Goal: Task Accomplishment & Management: Use online tool/utility

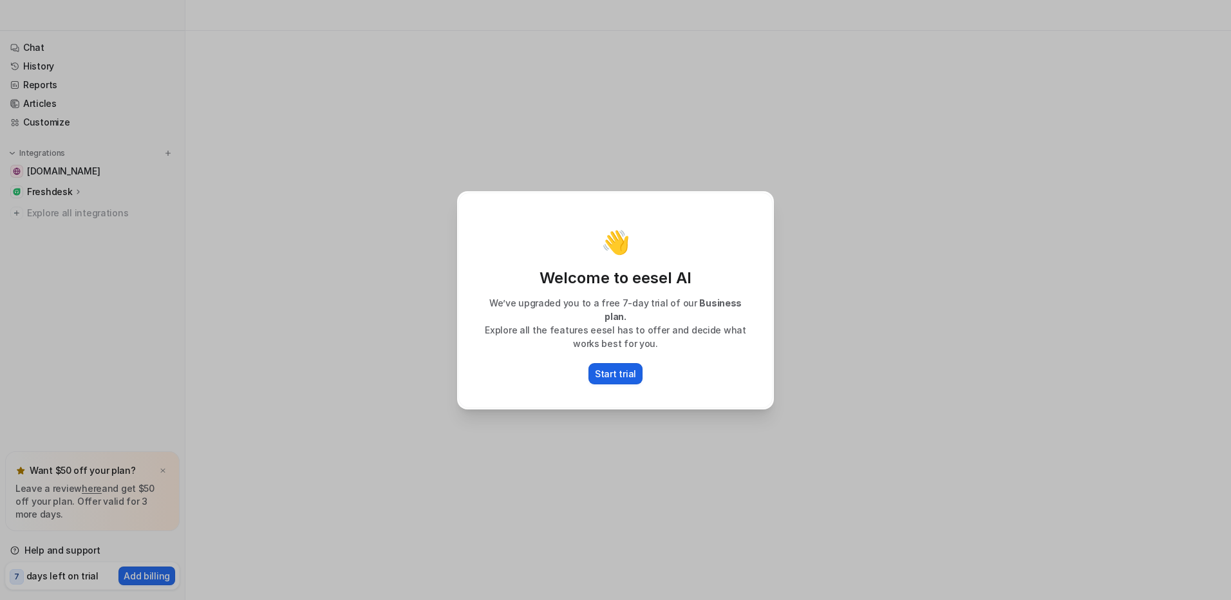
click at [618, 367] on p "Start trial" at bounding box center [615, 374] width 41 height 14
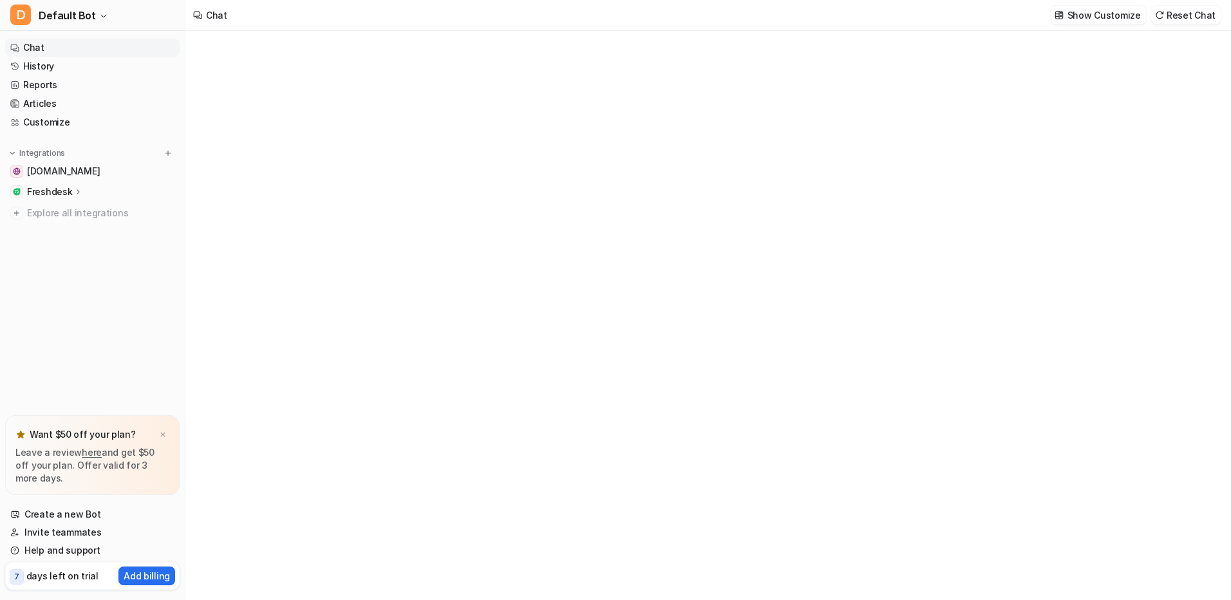
type textarea "**********"
